Goal: Transaction & Acquisition: Register for event/course

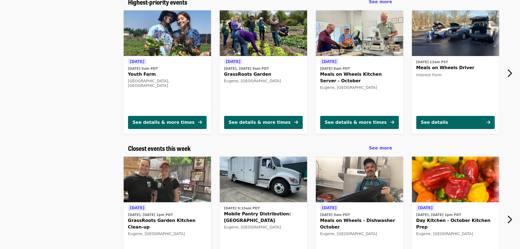
scroll to position [55, 0]
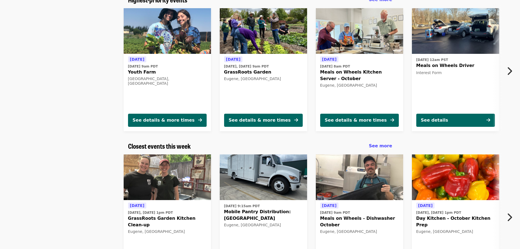
click at [512, 216] on icon "chevron-right icon" at bounding box center [509, 217] width 5 height 10
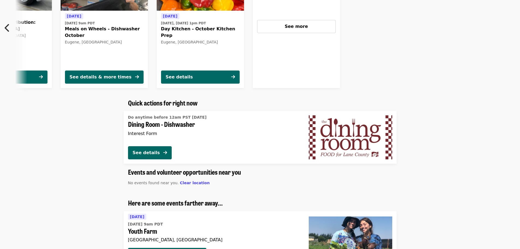
scroll to position [246, 0]
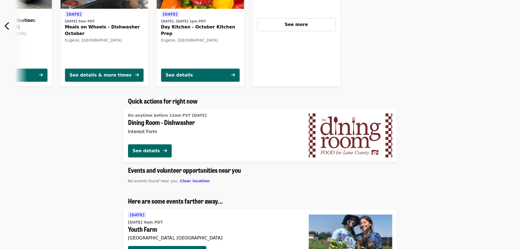
click at [339, 131] on img at bounding box center [351, 135] width 84 height 44
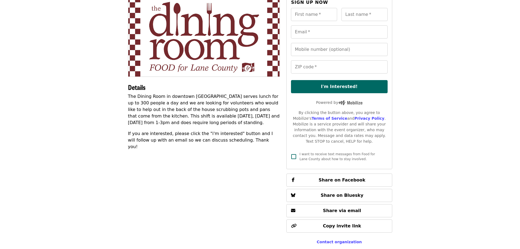
scroll to position [27, 0]
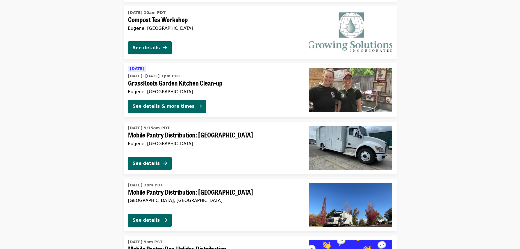
scroll to position [565, 0]
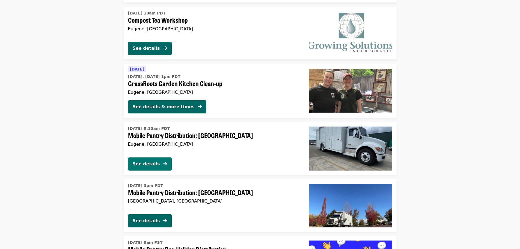
click at [143, 165] on div "See details" at bounding box center [146, 164] width 27 height 7
